Goal: Task Accomplishment & Management: Manage account settings

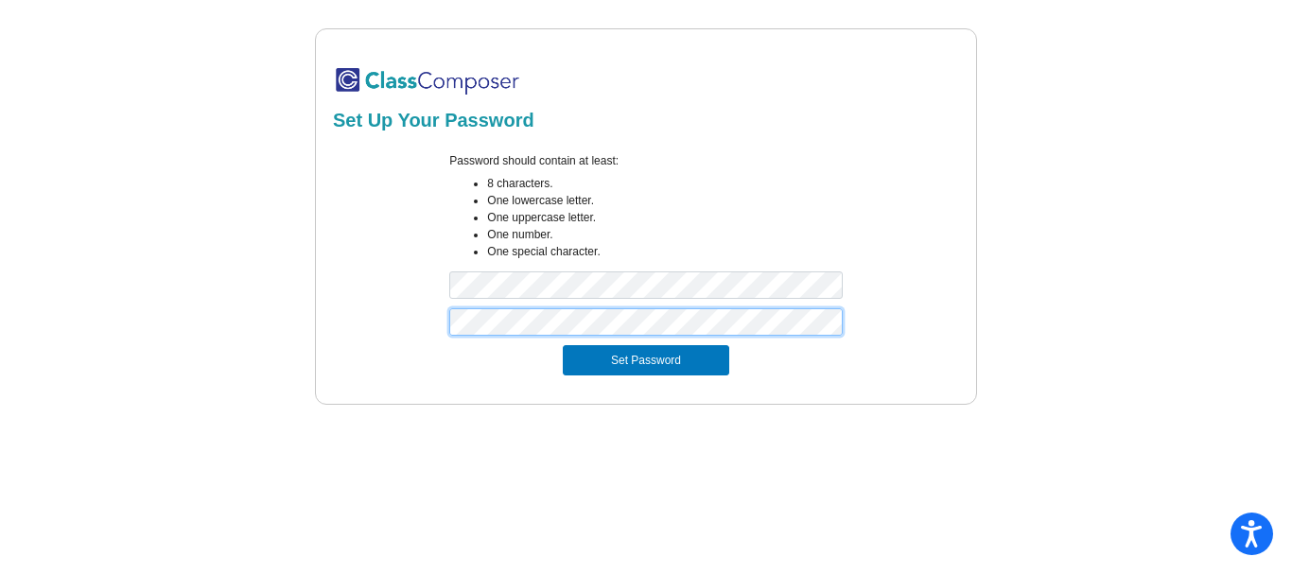
click at [563, 345] on button "Set Password" at bounding box center [646, 360] width 167 height 30
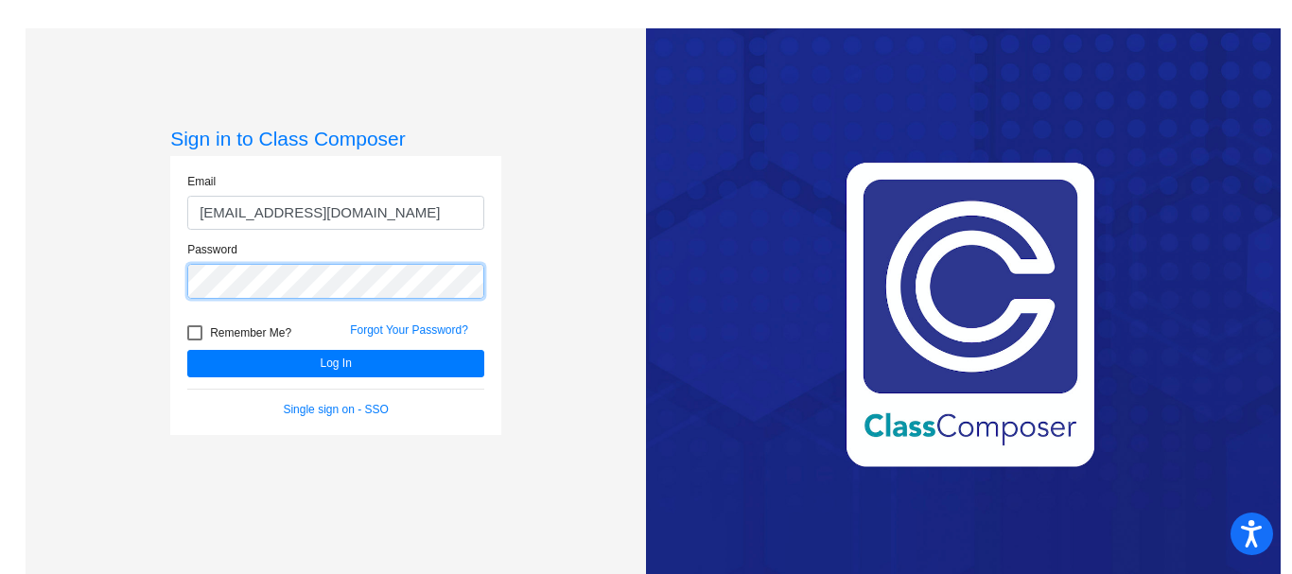
click at [187, 350] on button "Log In" at bounding box center [335, 363] width 297 height 27
click at [97, 283] on div "Sign in to Class Composer Email [EMAIL_ADDRESS][DOMAIN_NAME] Password Remember …" at bounding box center [336, 315] width 621 height 574
click at [187, 350] on button "Log In" at bounding box center [335, 363] width 297 height 27
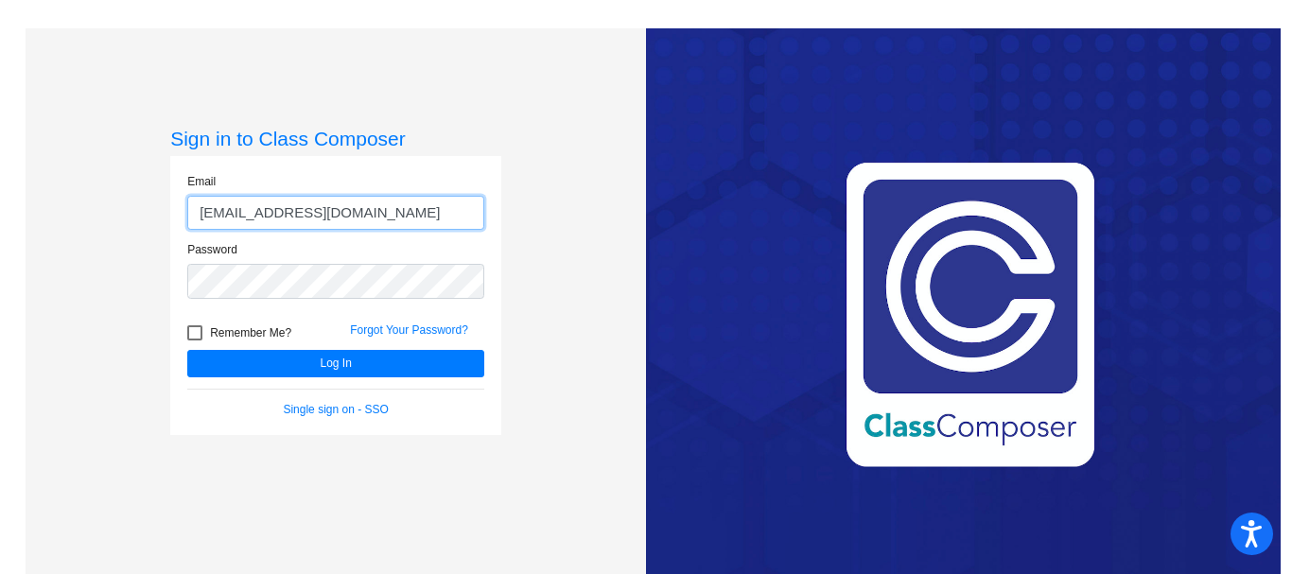
drag, startPoint x: 375, startPoint y: 218, endPoint x: 301, endPoint y: 218, distance: 73.8
click at [301, 218] on input "[EMAIL_ADDRESS][DOMAIN_NAME]" at bounding box center [335, 213] width 297 height 35
click at [187, 350] on button "Log In" at bounding box center [335, 363] width 297 height 27
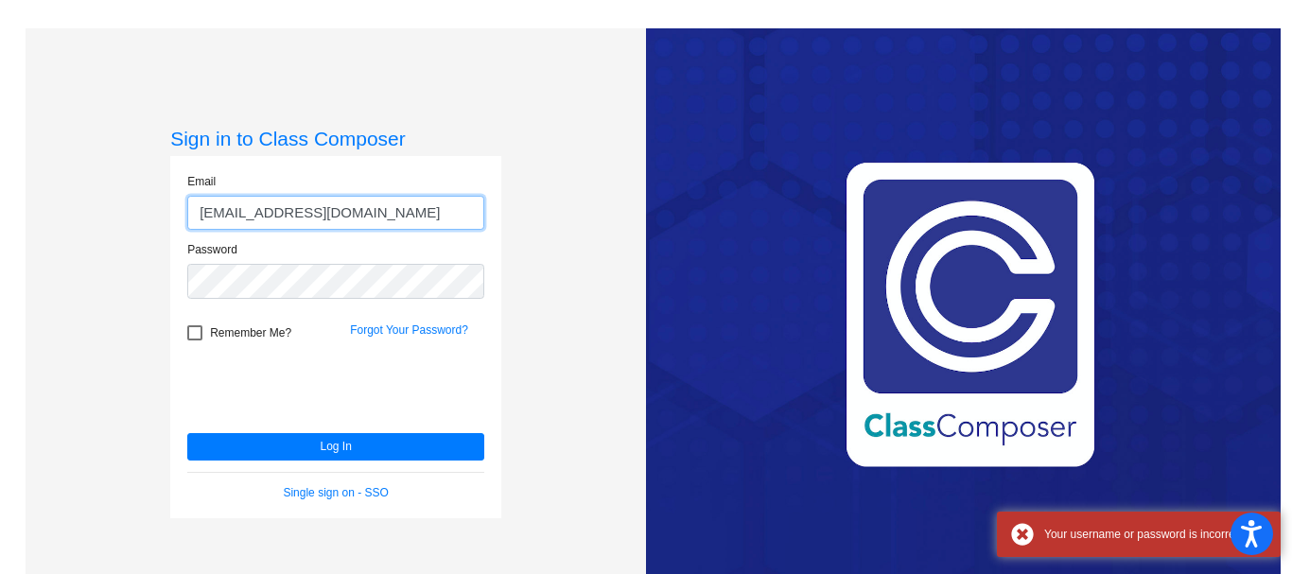
drag, startPoint x: 395, startPoint y: 210, endPoint x: 181, endPoint y: 207, distance: 214.8
click at [180, 209] on div "Email [EMAIL_ADDRESS][DOMAIN_NAME]" at bounding box center [335, 207] width 325 height 69
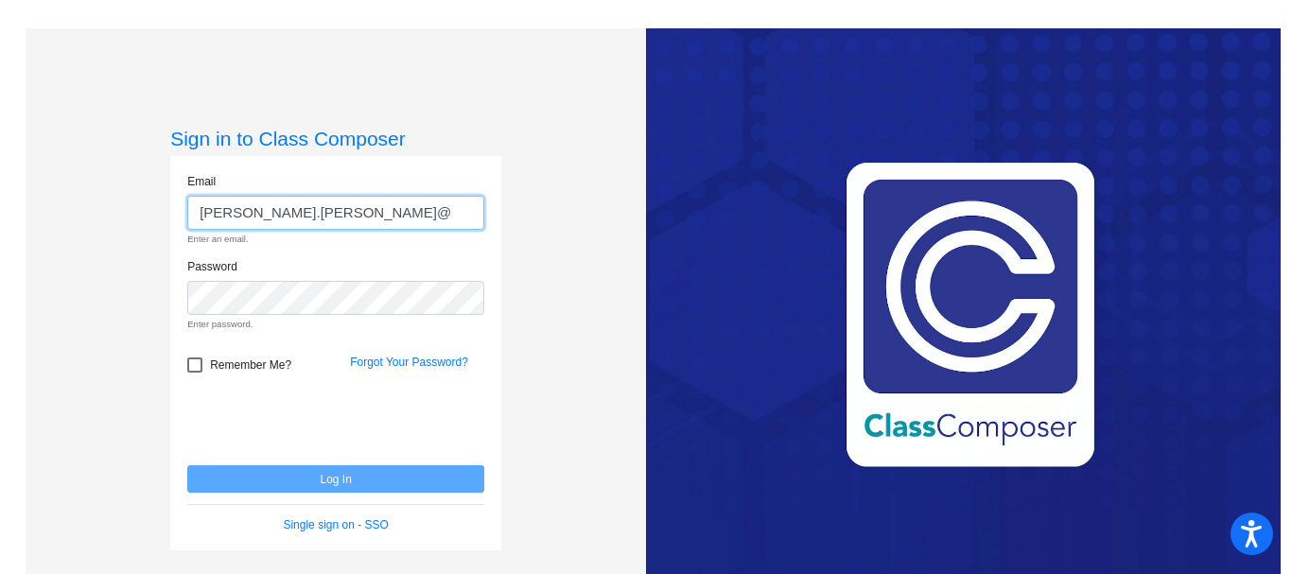
type input "[PERSON_NAME][EMAIL_ADDRESS][PERSON_NAME][DOMAIN_NAME]"
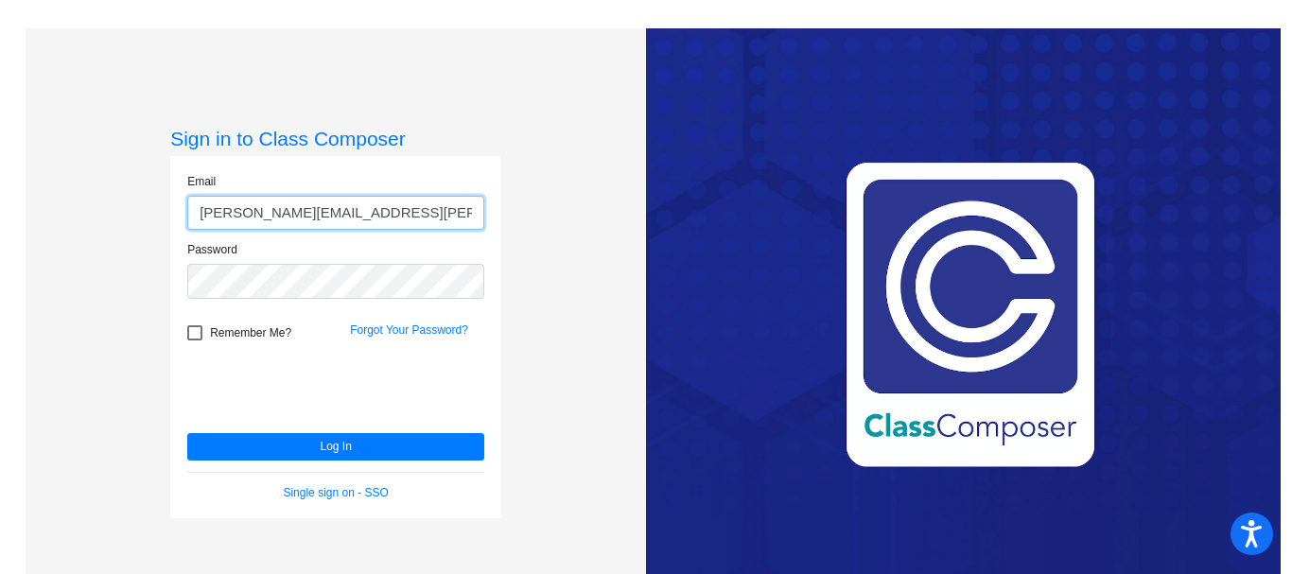
click at [187, 433] on button "Log In" at bounding box center [335, 446] width 297 height 27
